Goal: Book appointment/travel/reservation

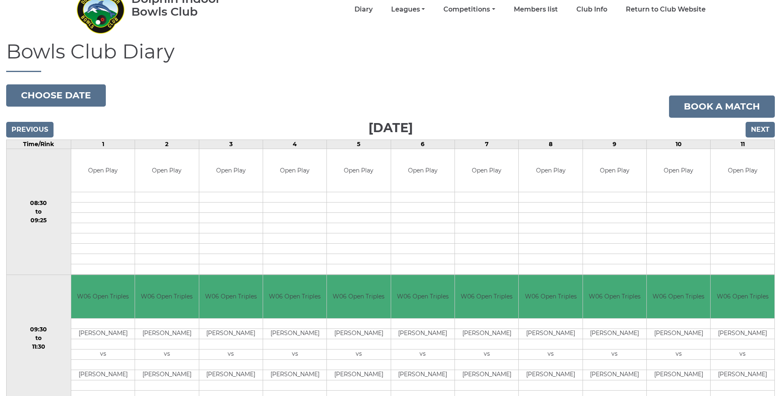
scroll to position [41, 0]
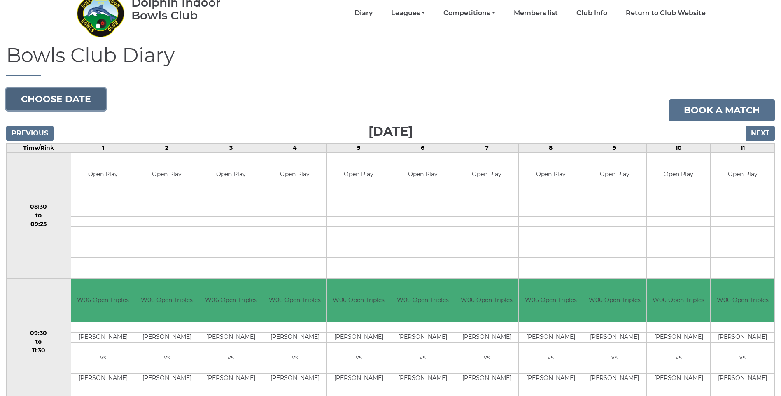
click at [61, 95] on button "Choose date" at bounding box center [56, 99] width 100 height 22
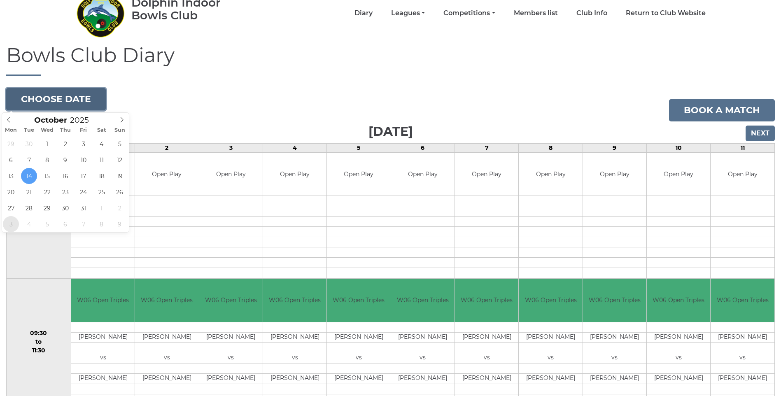
type input "2025-11-03"
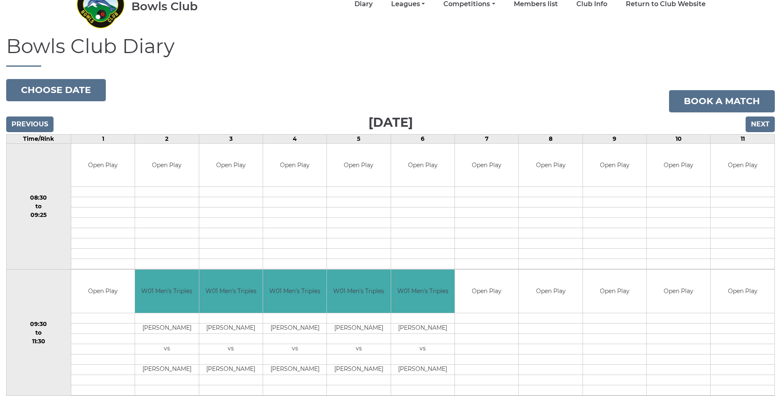
scroll to position [45, 0]
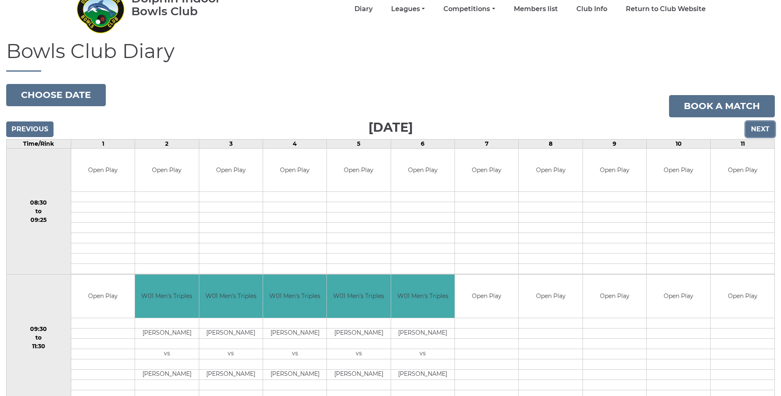
click at [767, 127] on input "Next" at bounding box center [760, 130] width 29 height 16
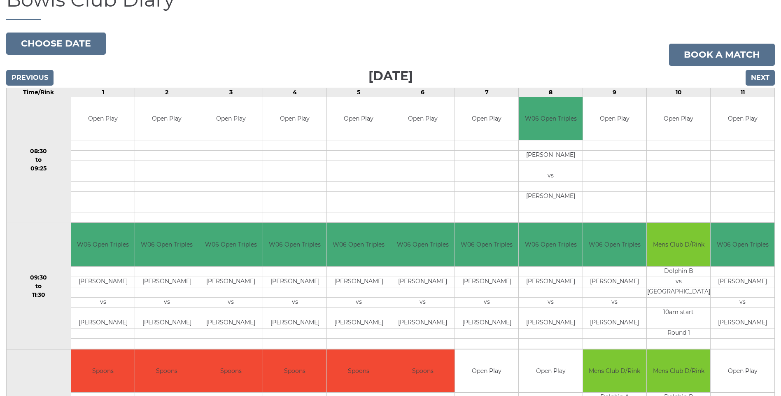
scroll to position [87, 0]
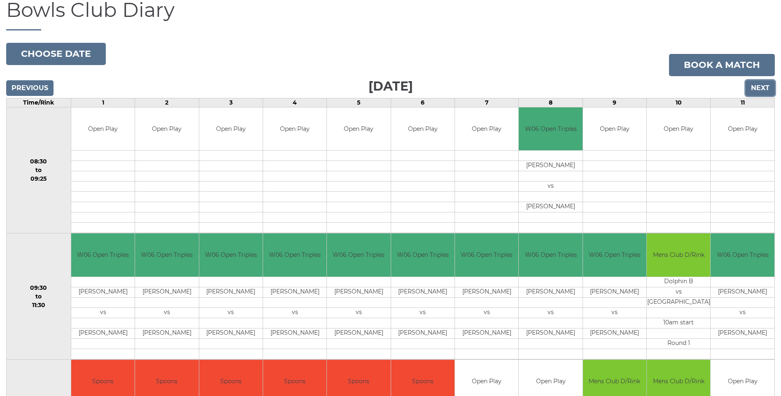
click at [762, 90] on input "Next" at bounding box center [760, 88] width 29 height 16
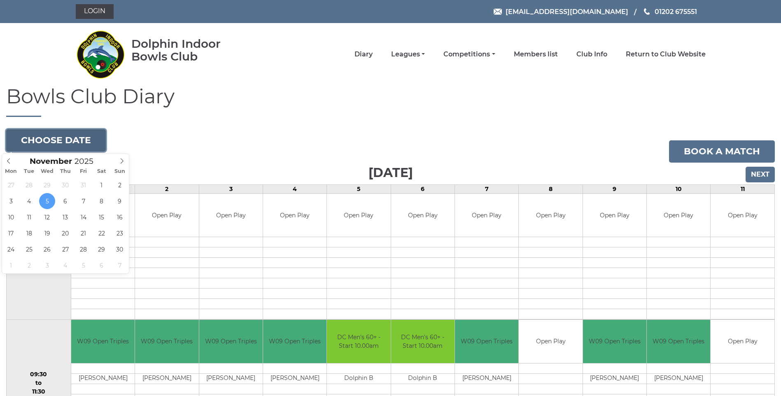
click at [41, 143] on button "Choose date" at bounding box center [56, 140] width 100 height 22
type input "2025-10-27"
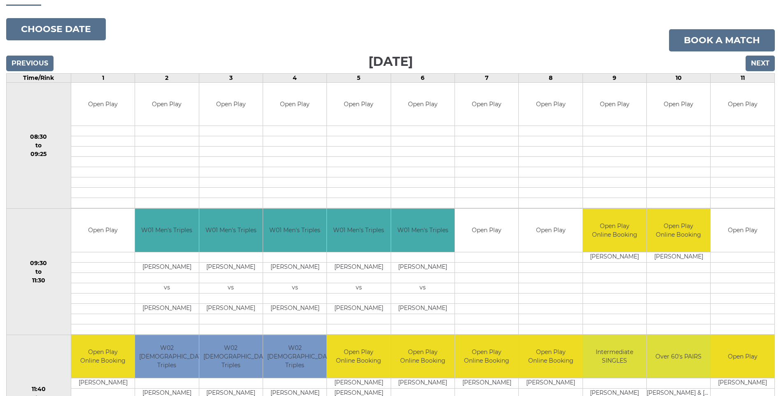
scroll to position [87, 0]
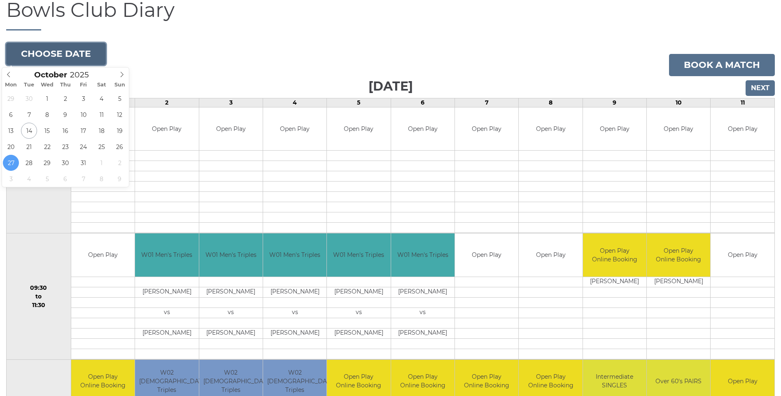
click at [80, 63] on button "Choose date" at bounding box center [56, 54] width 100 height 22
click at [73, 146] on div "29 30 1 2 3 4 5 6 7 8 9 10 11 12 13 14 15 16 17 18 19 20 21 22 23 24 25 26 27 2…" at bounding box center [65, 139] width 127 height 96
type input "2025-10-23"
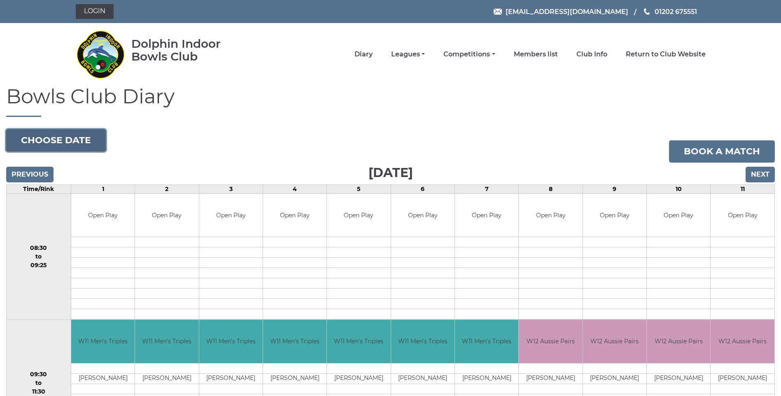
click at [36, 139] on button "Choose date" at bounding box center [56, 140] width 100 height 22
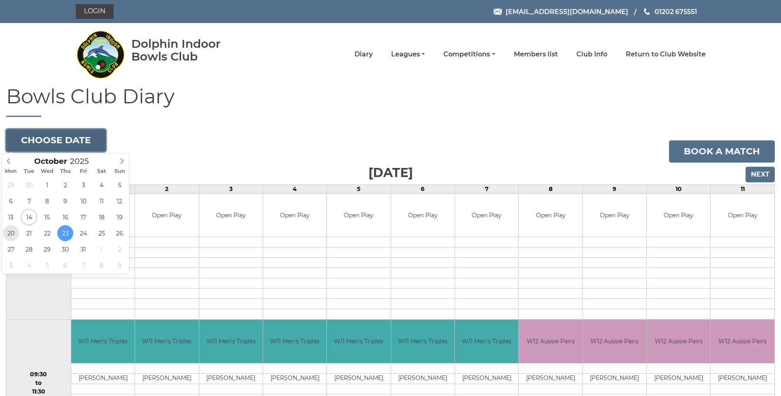
type input "[DATE]"
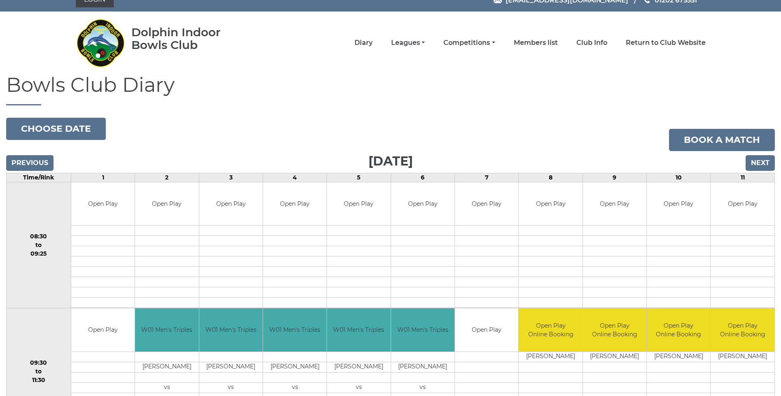
scroll to position [4, 0]
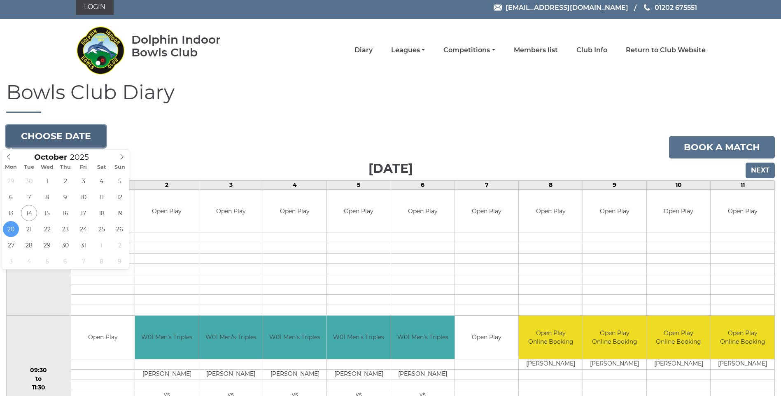
click at [95, 142] on button "Choose date" at bounding box center [56, 136] width 100 height 22
type input "[DATE]"
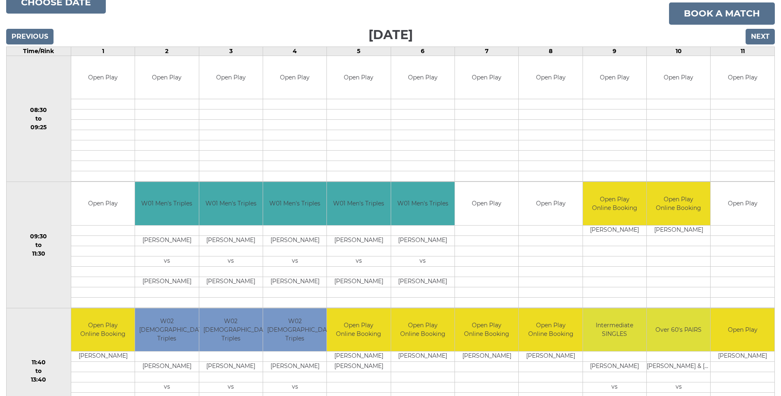
scroll to position [128, 0]
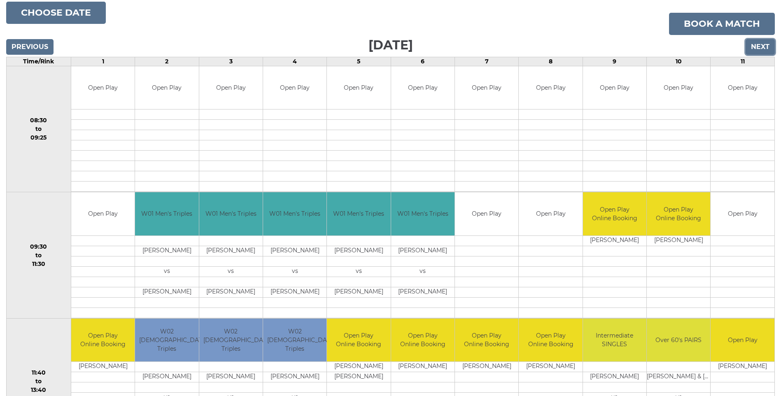
click at [764, 47] on input "Next" at bounding box center [760, 47] width 29 height 16
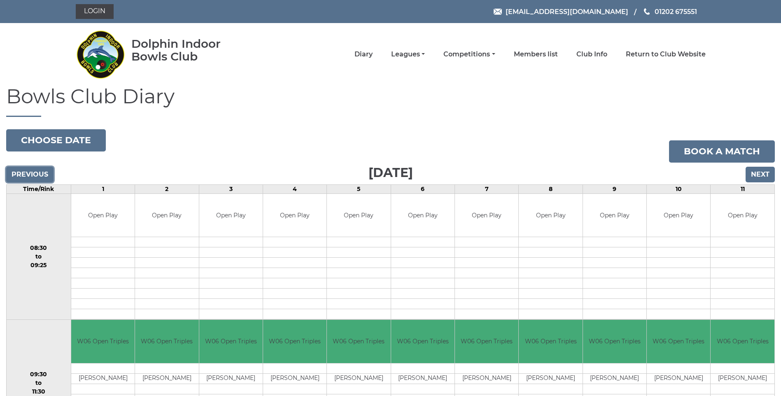
click at [32, 172] on input "Previous" at bounding box center [29, 175] width 47 height 16
